Goal: Find specific page/section

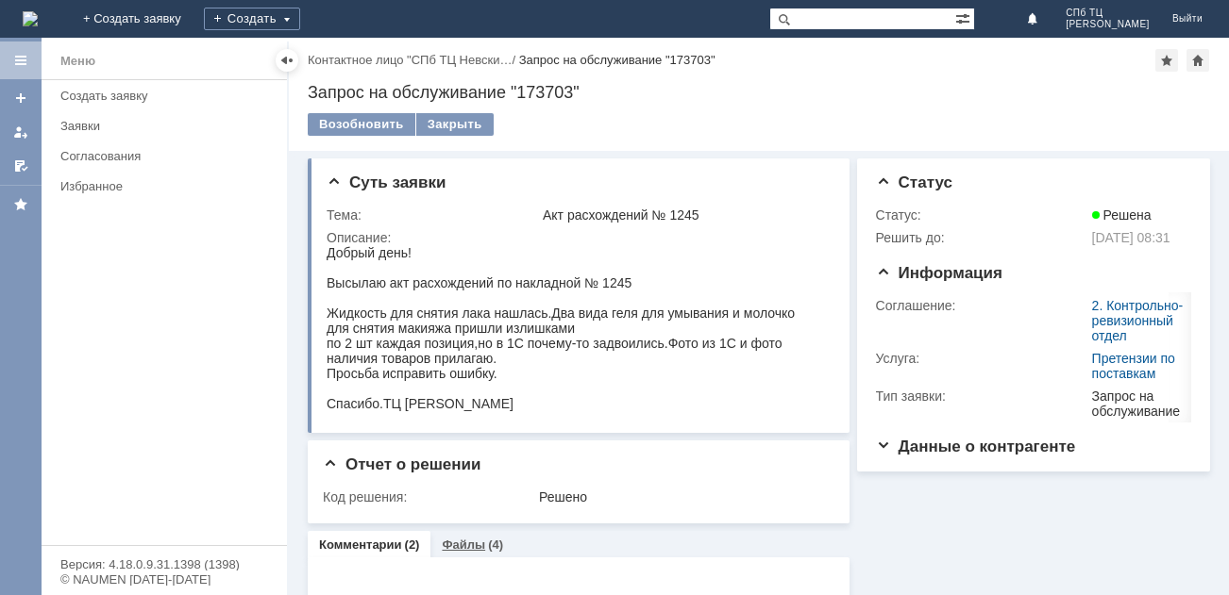
click at [468, 545] on link "Файлы" at bounding box center [463, 545] width 43 height 14
